Goal: Check status

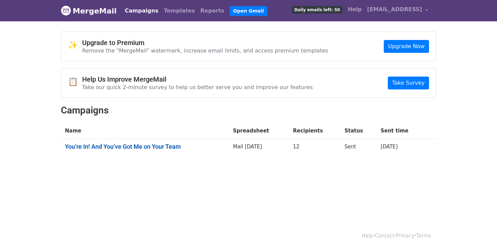
click at [167, 145] on link "You’re In! And You’ve Got Me on Your Team" at bounding box center [145, 146] width 160 height 7
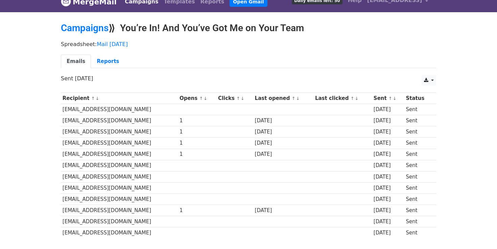
scroll to position [8, 0]
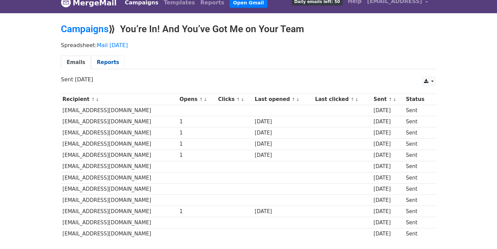
click at [100, 63] on link "Reports" at bounding box center [108, 62] width 34 height 14
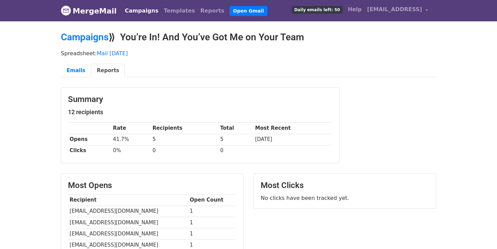
click at [381, 35] on h2 "Campaigns ⟫ You’re In! And You’ve Got Me on Your Team" at bounding box center [248, 36] width 375 height 11
click at [380, 38] on h2 "Campaigns ⟫ You’re In! And You’ve Got Me on Your Team" at bounding box center [248, 36] width 375 height 11
